Goal: Information Seeking & Learning: Learn about a topic

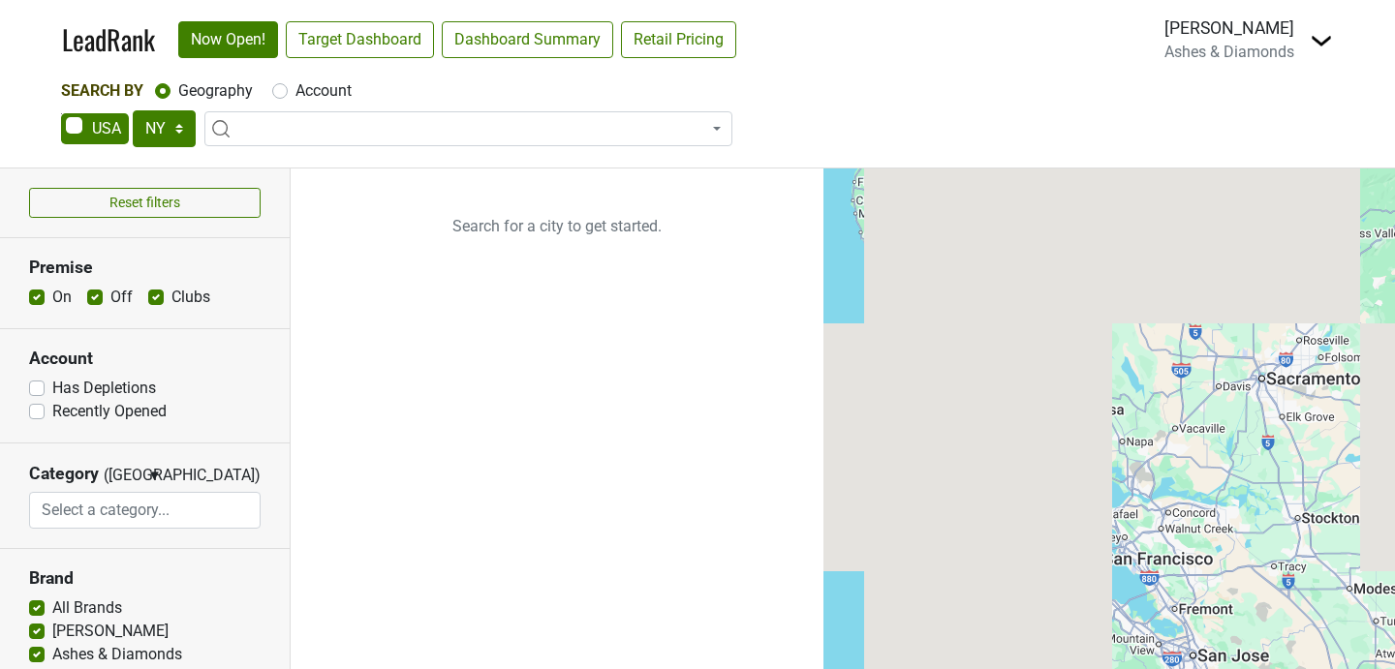
select select "NY"
select select
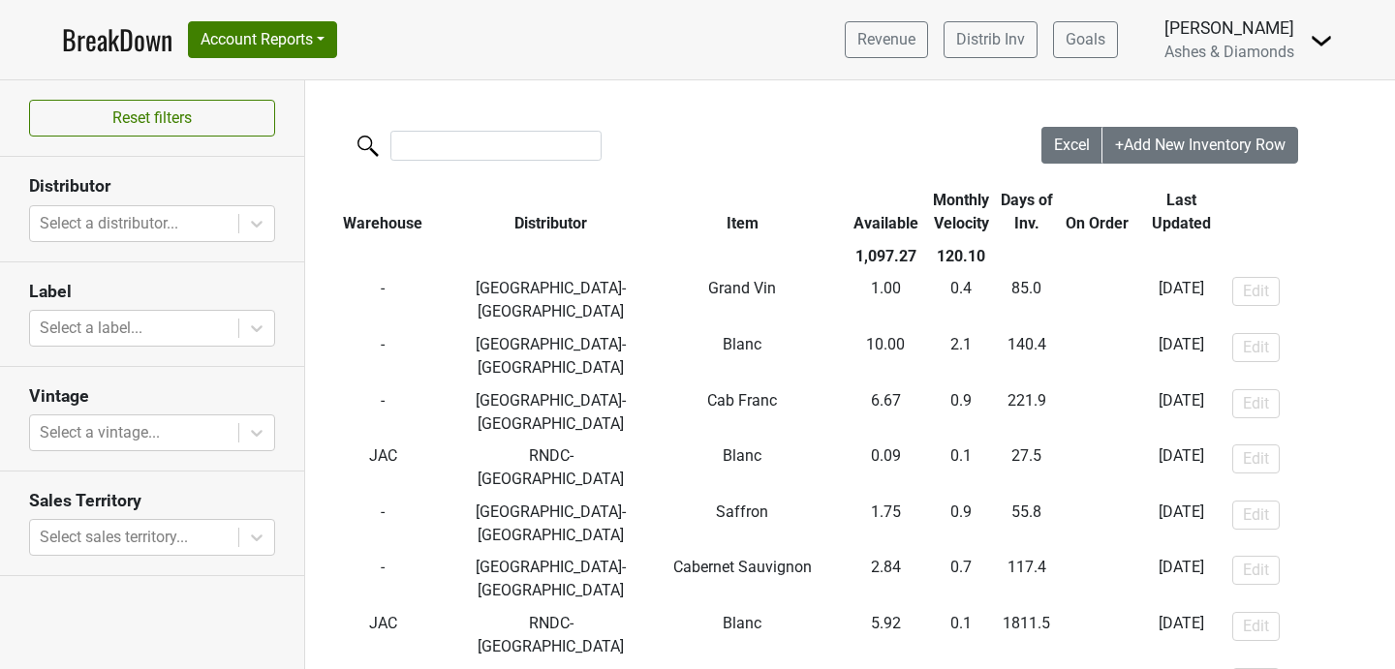
click at [640, 140] on div at bounding box center [673, 148] width 736 height 42
click at [123, 36] on link "BreakDown" at bounding box center [117, 39] width 110 height 41
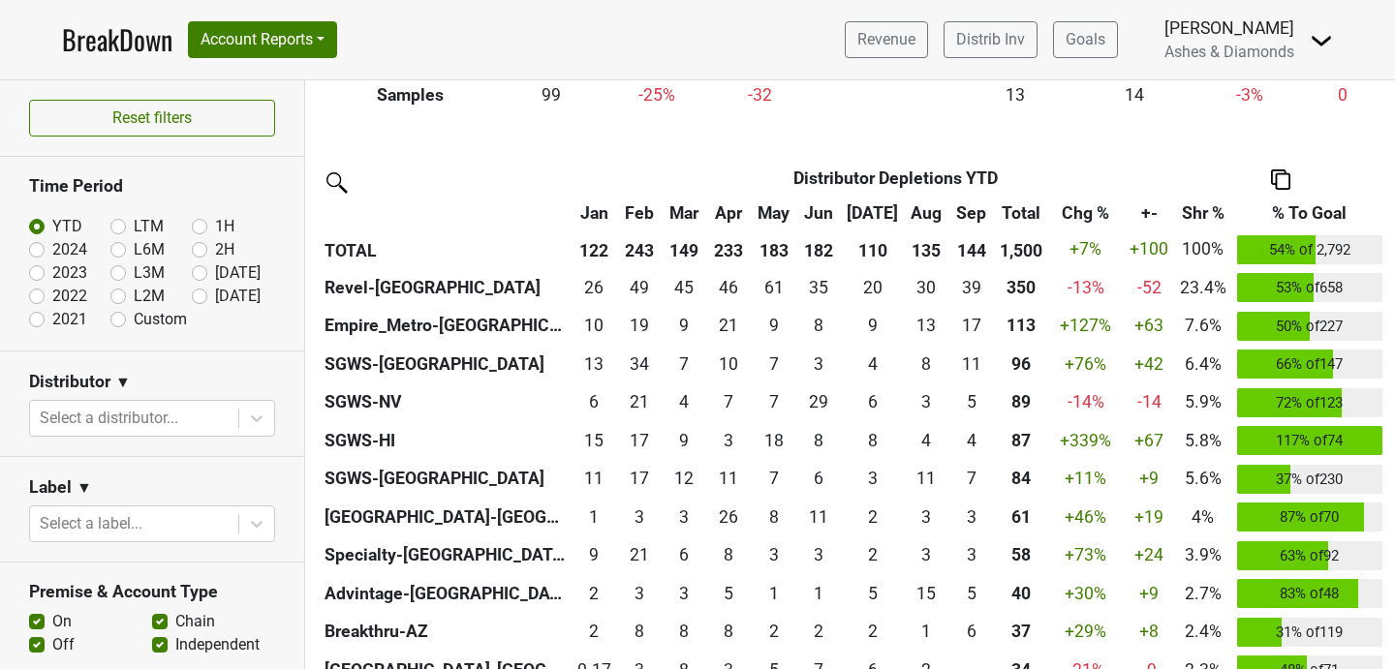
scroll to position [419, 0]
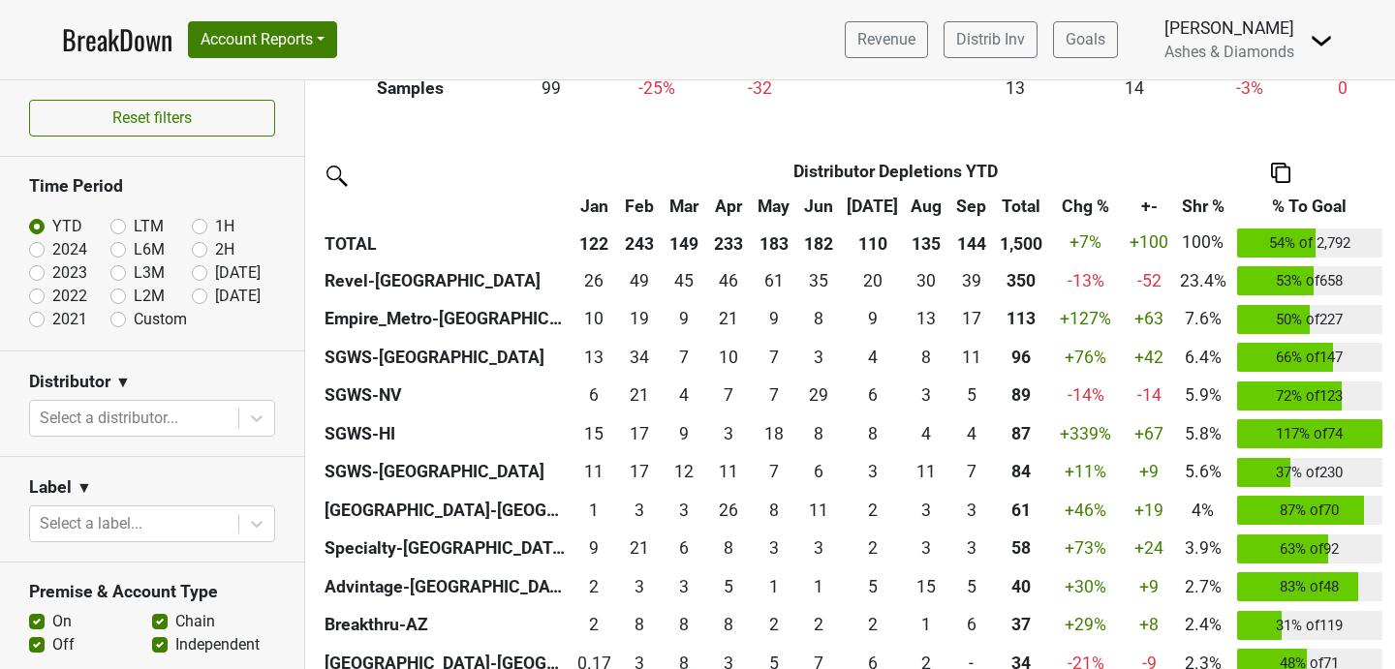
click at [967, 201] on th "Sep" at bounding box center [971, 206] width 45 height 35
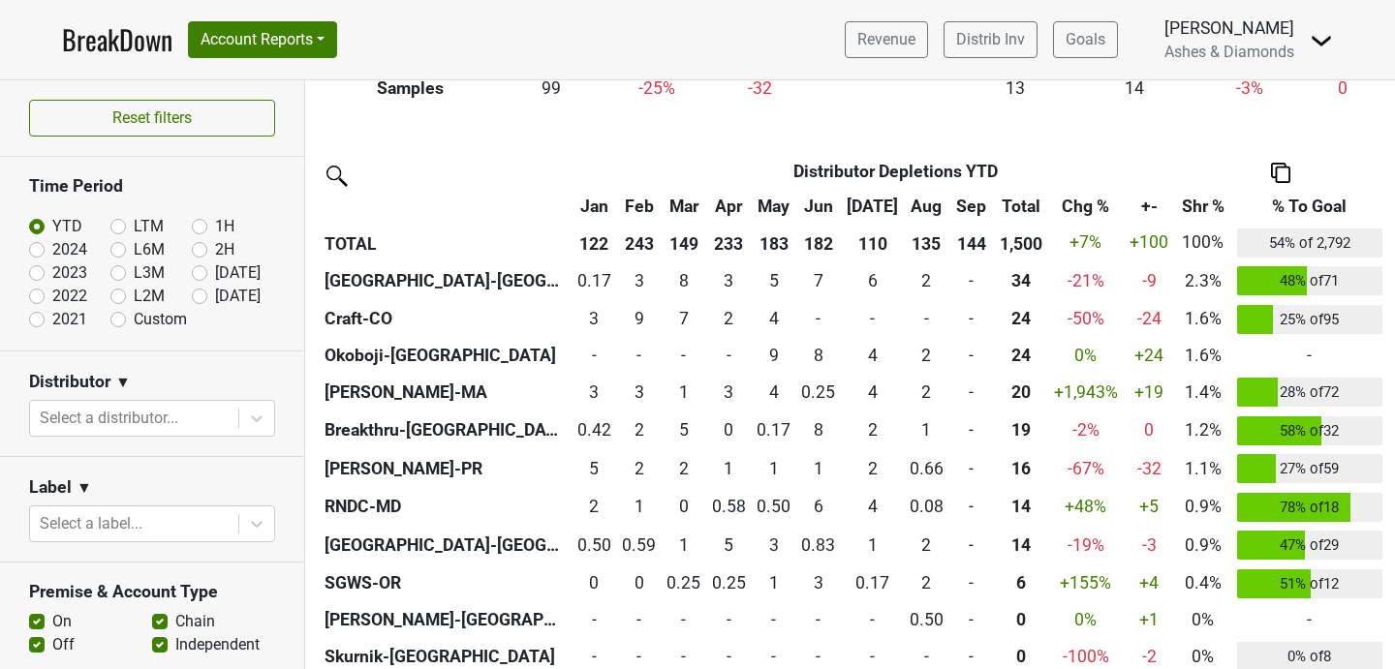
click at [967, 201] on th "Sep" at bounding box center [971, 206] width 45 height 35
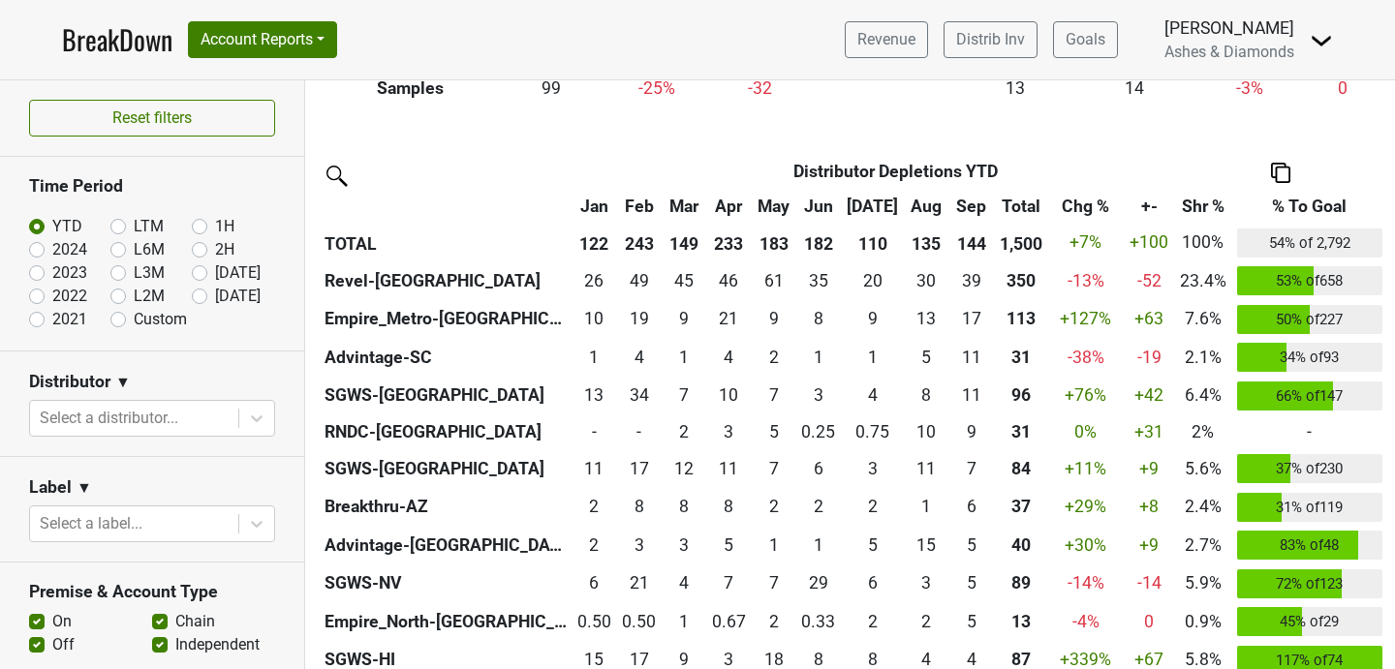
click at [967, 201] on th "Sep" at bounding box center [971, 206] width 45 height 35
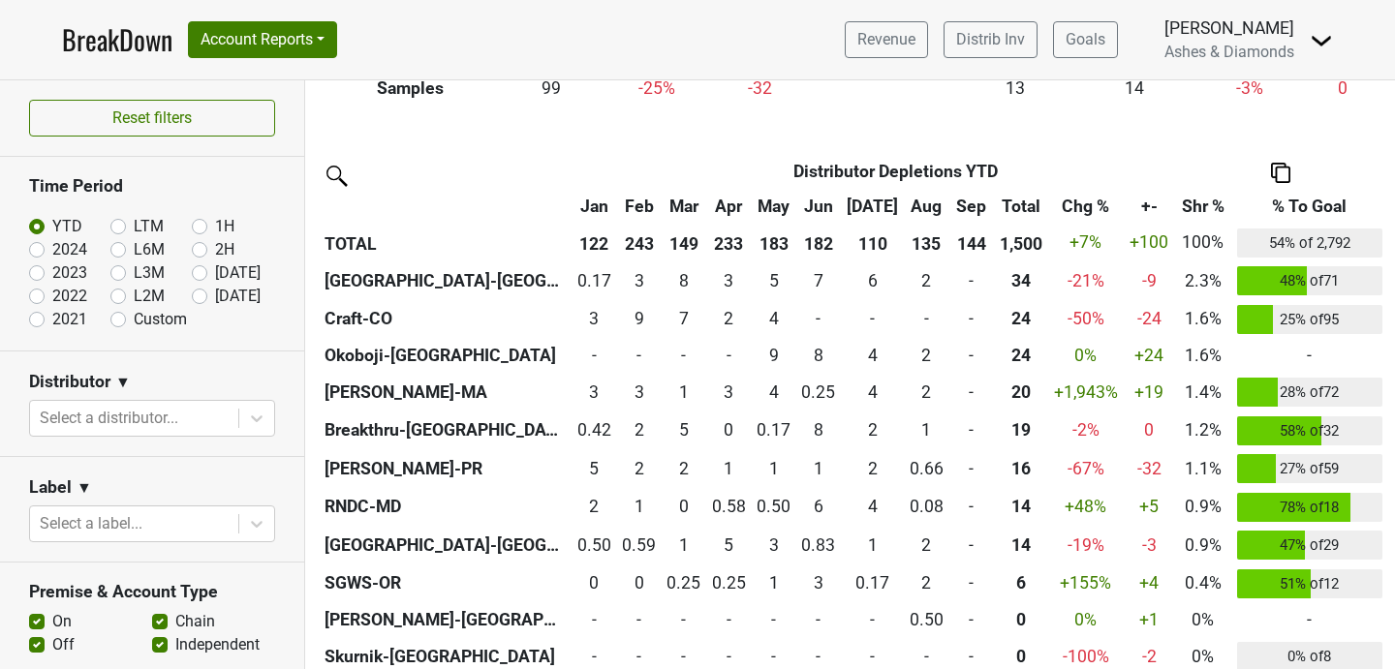
click at [967, 201] on th "Sep" at bounding box center [971, 206] width 45 height 35
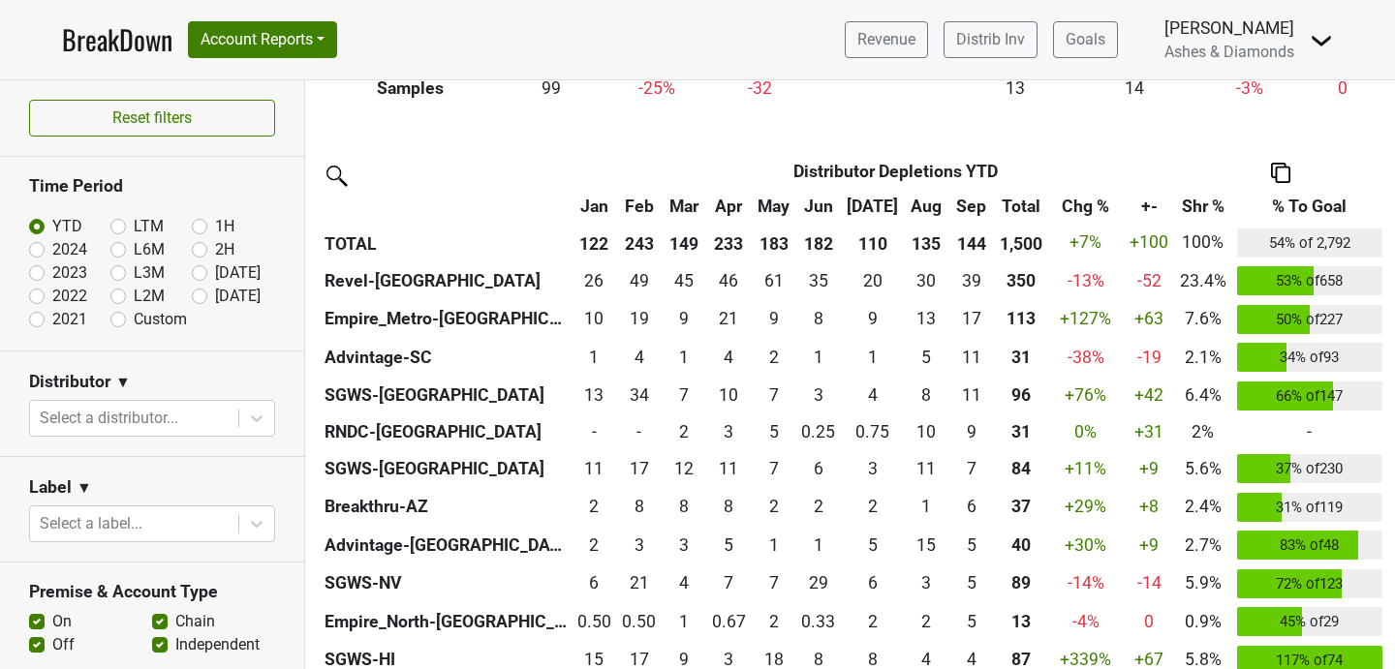
click at [967, 201] on th "Sep" at bounding box center [971, 206] width 45 height 35
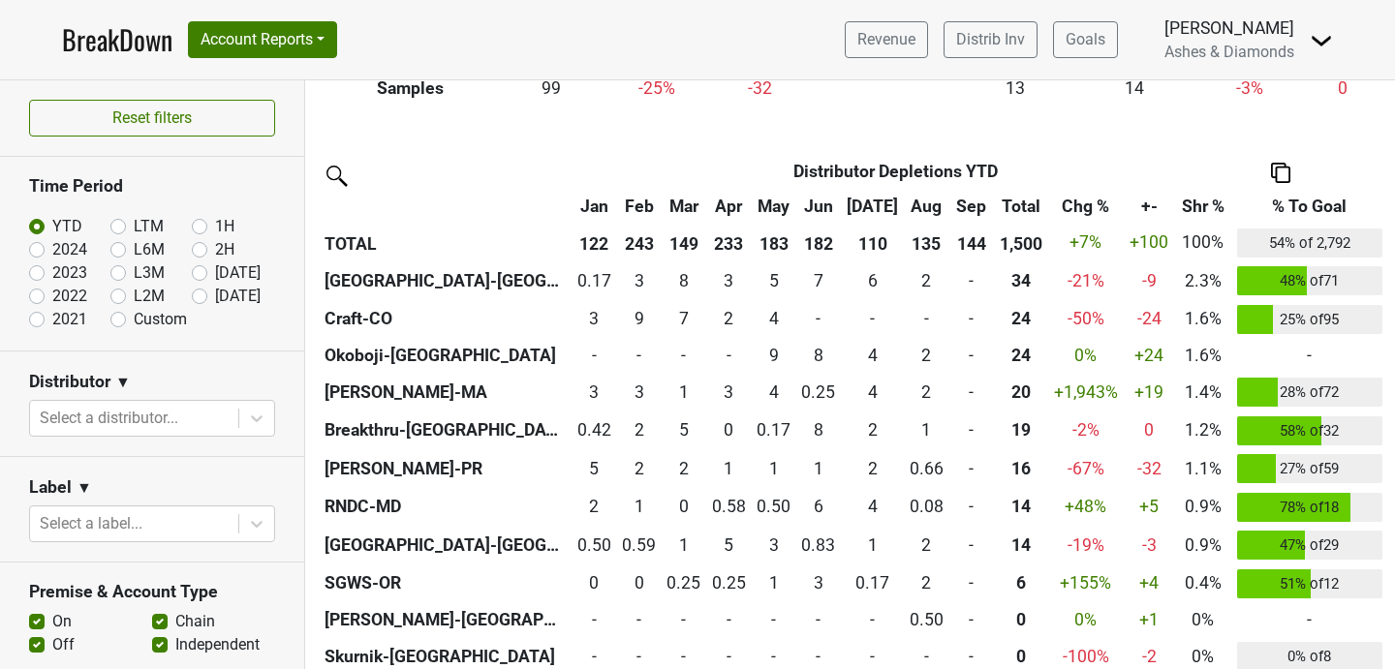
click at [967, 201] on th "Sep" at bounding box center [971, 206] width 45 height 35
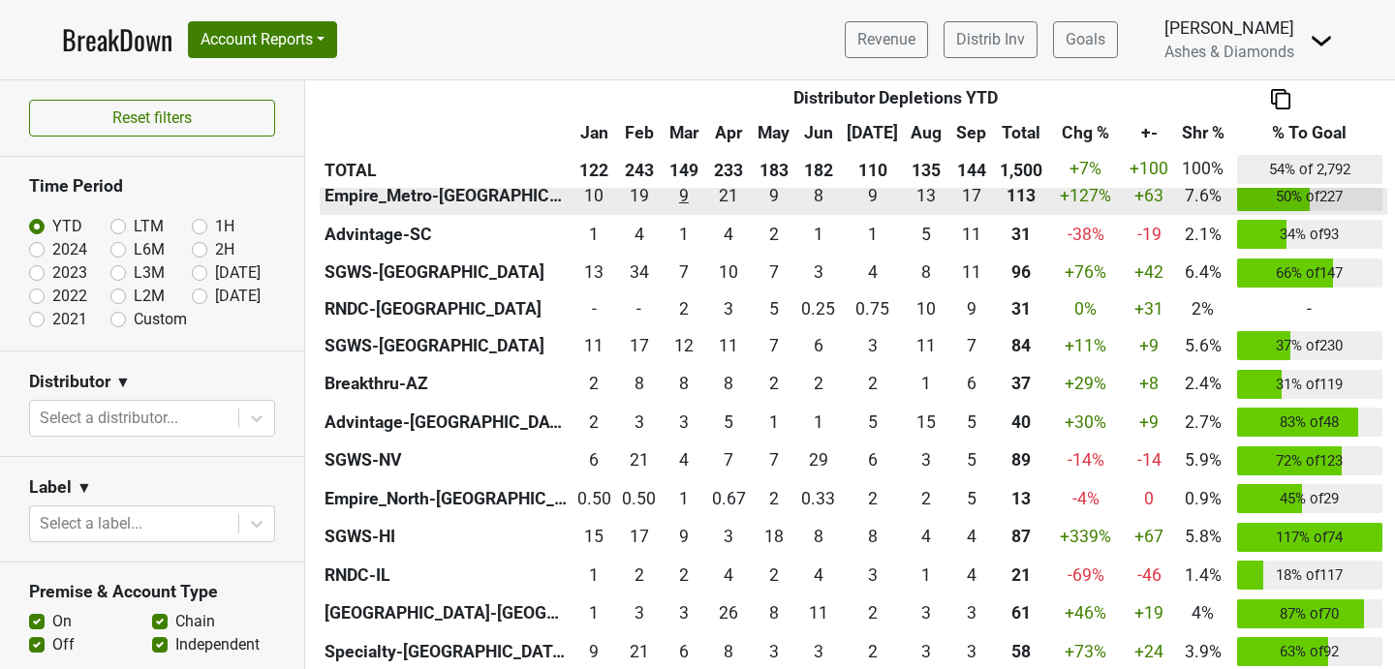
scroll to position [548, 0]
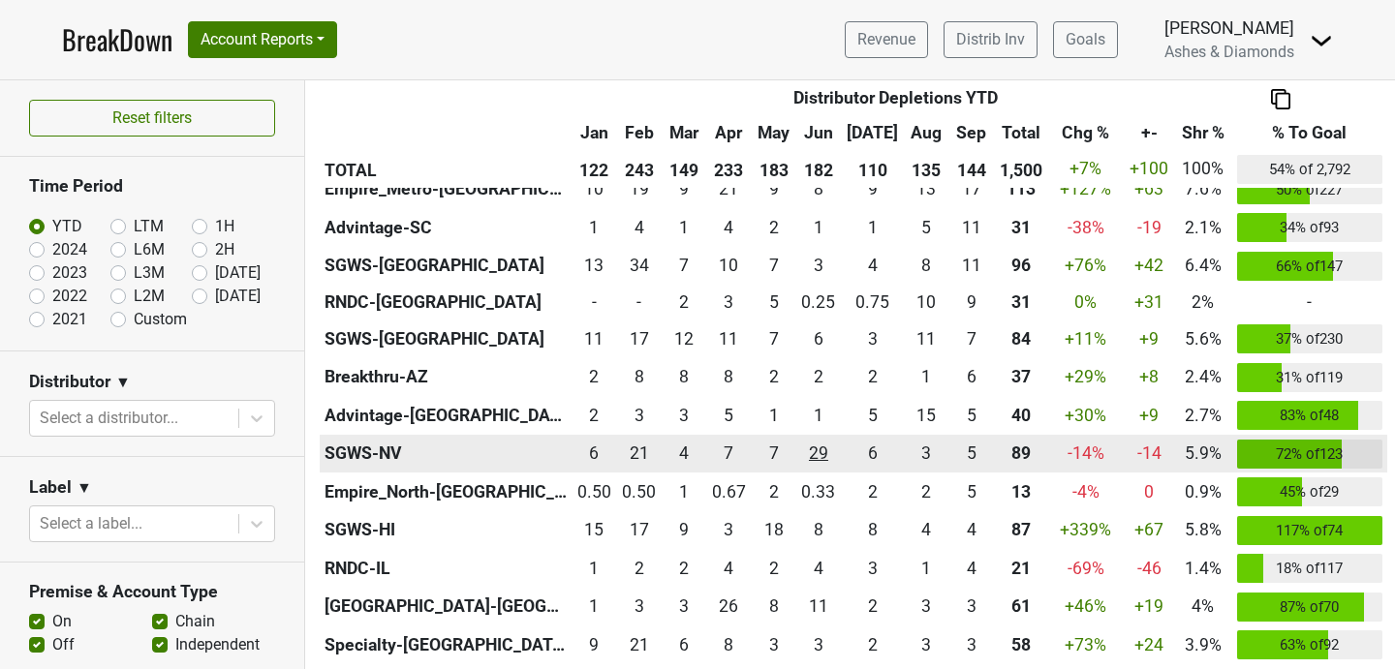
click at [820, 456] on div "29.25 29" at bounding box center [819, 453] width 36 height 25
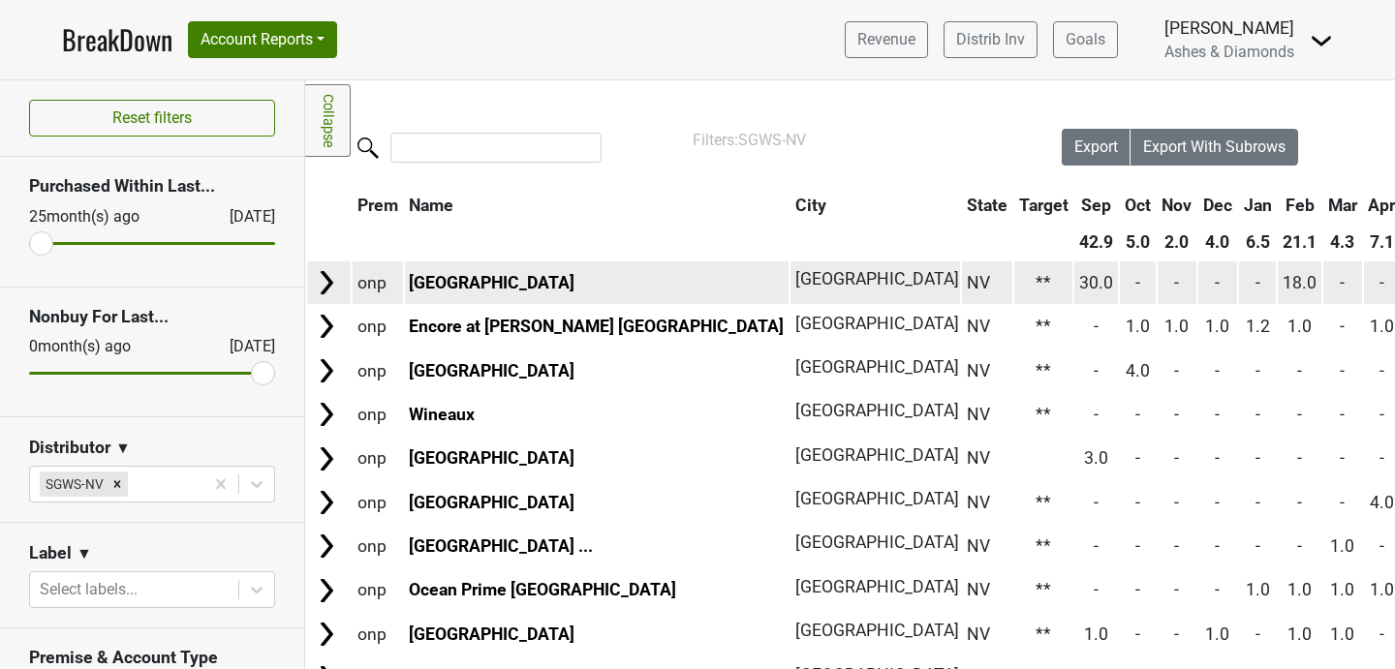
click at [1283, 292] on span "18.0" at bounding box center [1300, 282] width 34 height 19
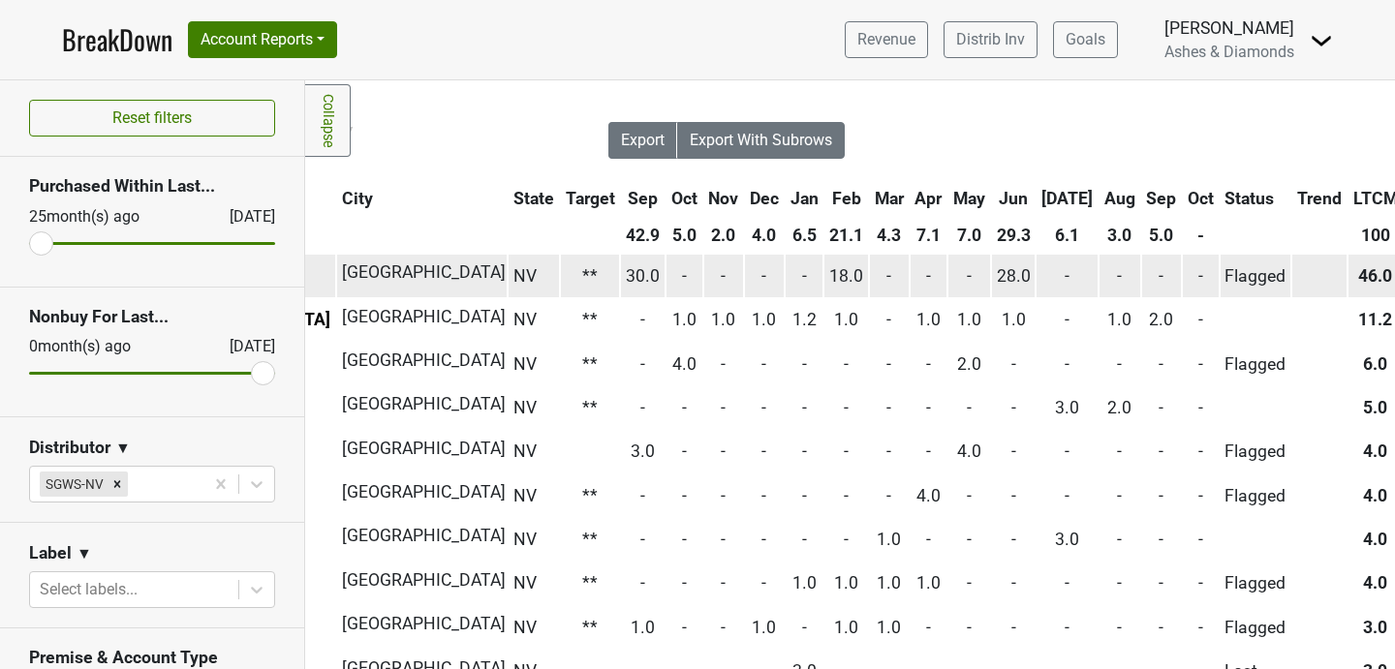
scroll to position [7, 446]
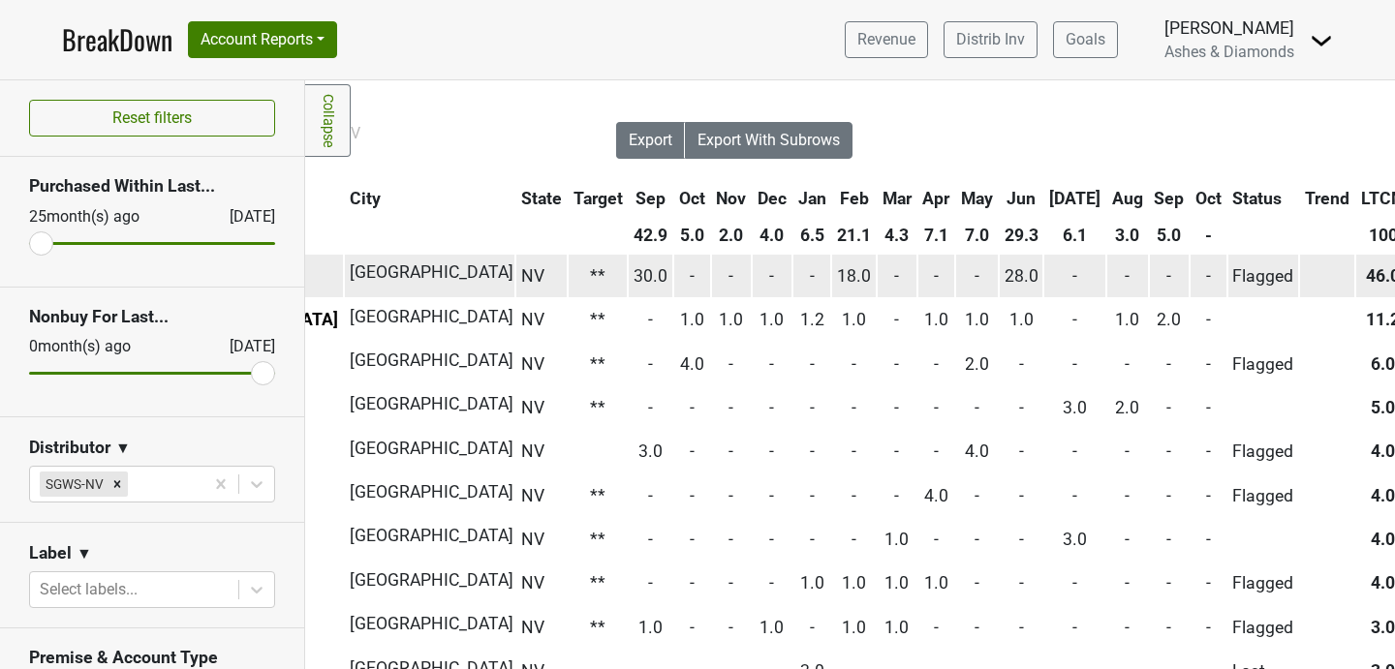
click at [1005, 278] on span "28.0" at bounding box center [1022, 275] width 34 height 19
click at [837, 279] on span "18.0" at bounding box center [854, 275] width 34 height 19
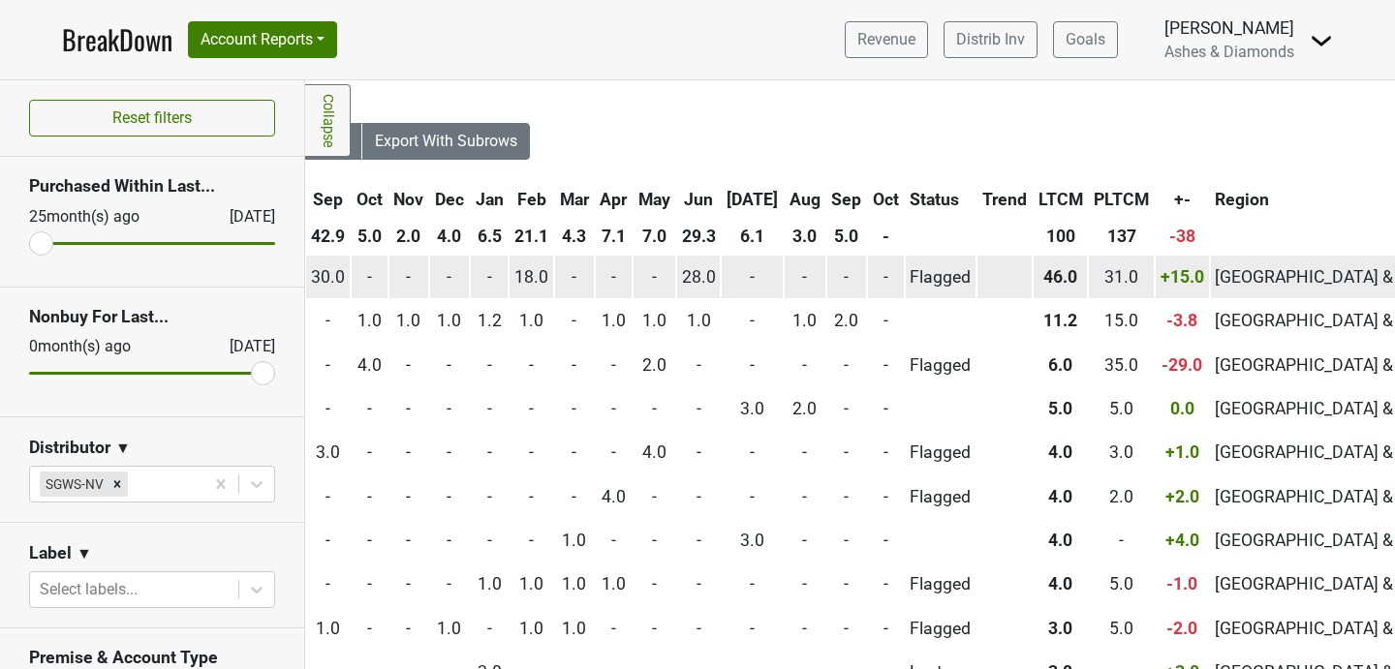
scroll to position [6, 0]
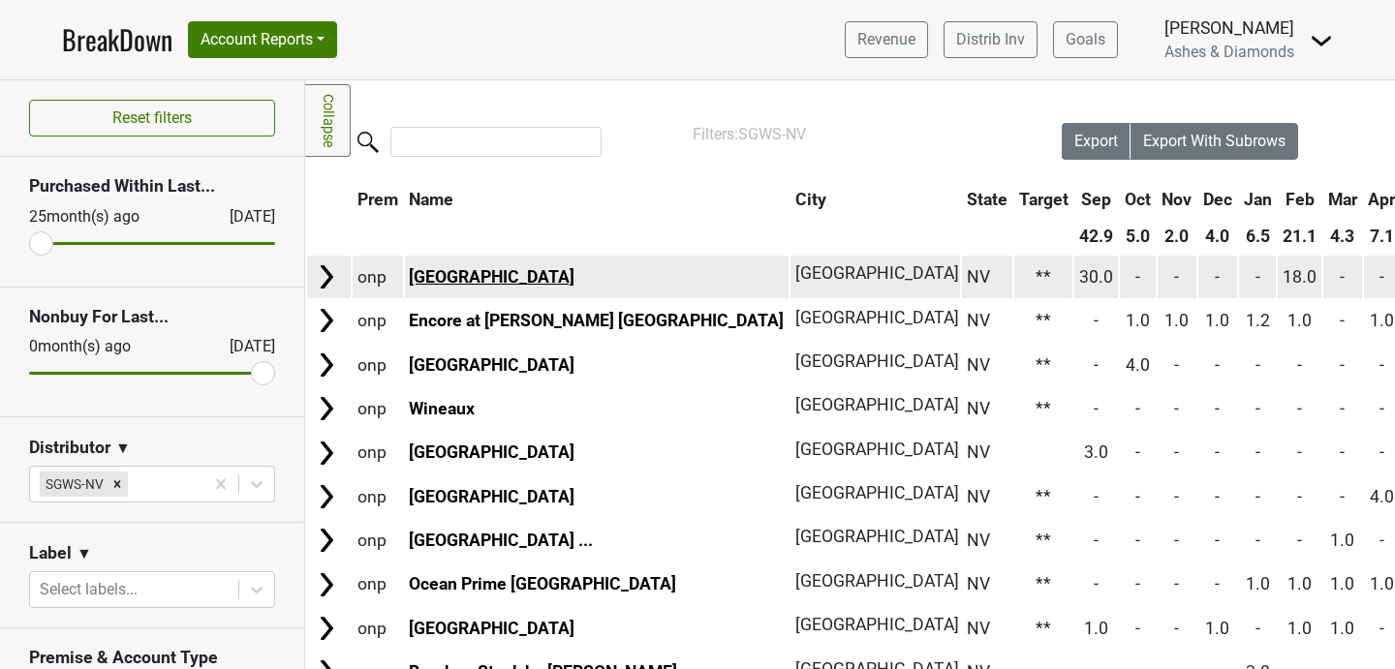
click at [461, 273] on link "[GEOGRAPHIC_DATA]" at bounding box center [492, 276] width 166 height 19
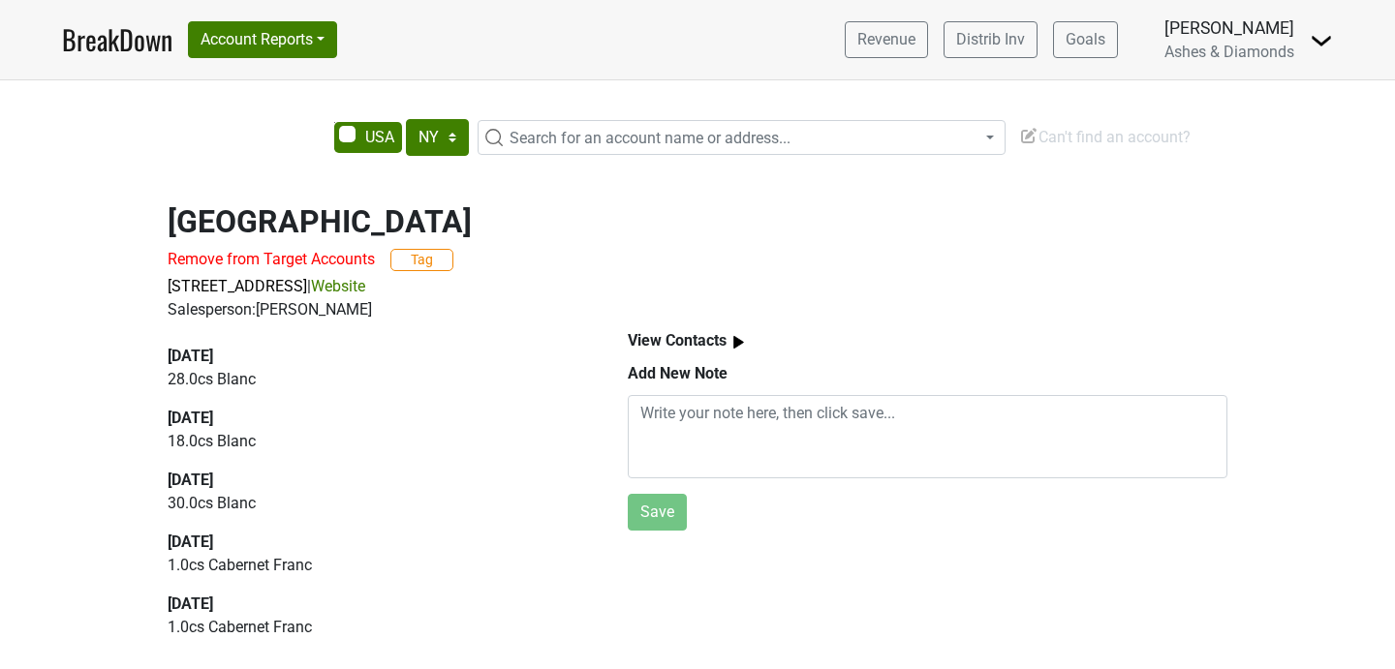
select select "NY"
